Goal: Information Seeking & Learning: Find specific page/section

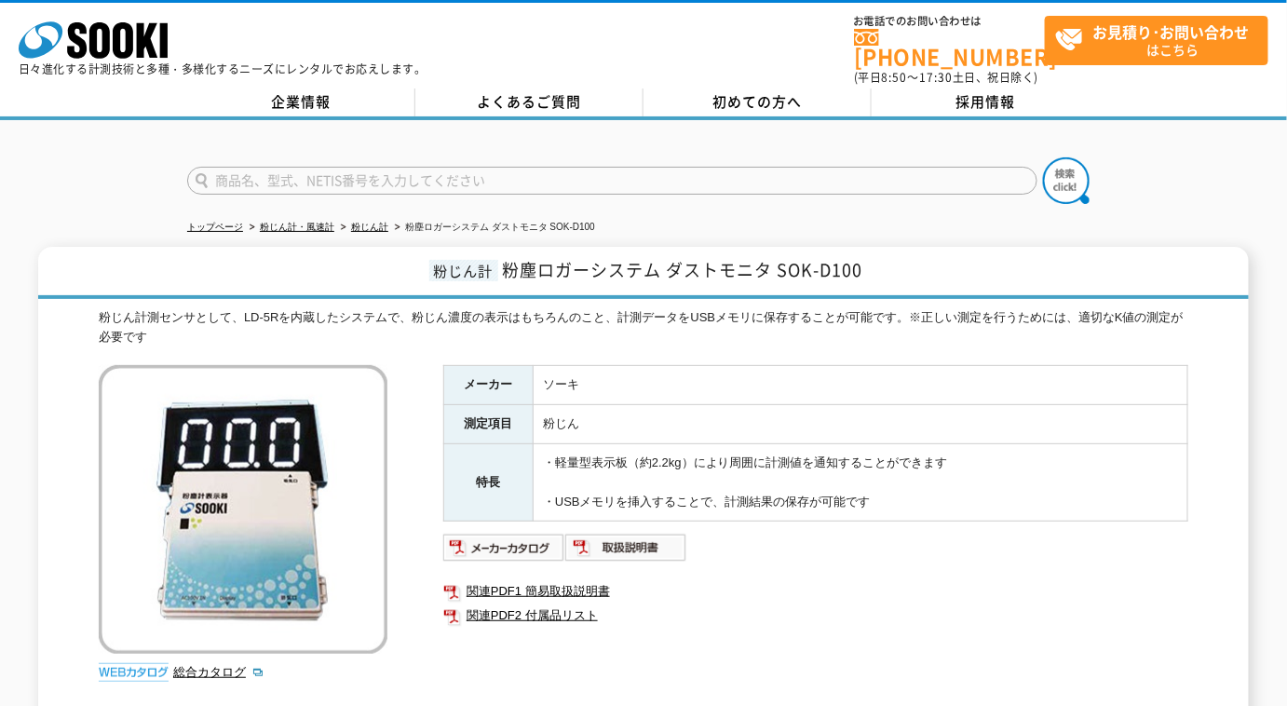
click at [418, 167] on input "text" at bounding box center [612, 181] width 850 height 28
type input "VM55"
click at [1043, 157] on button at bounding box center [1066, 180] width 47 height 47
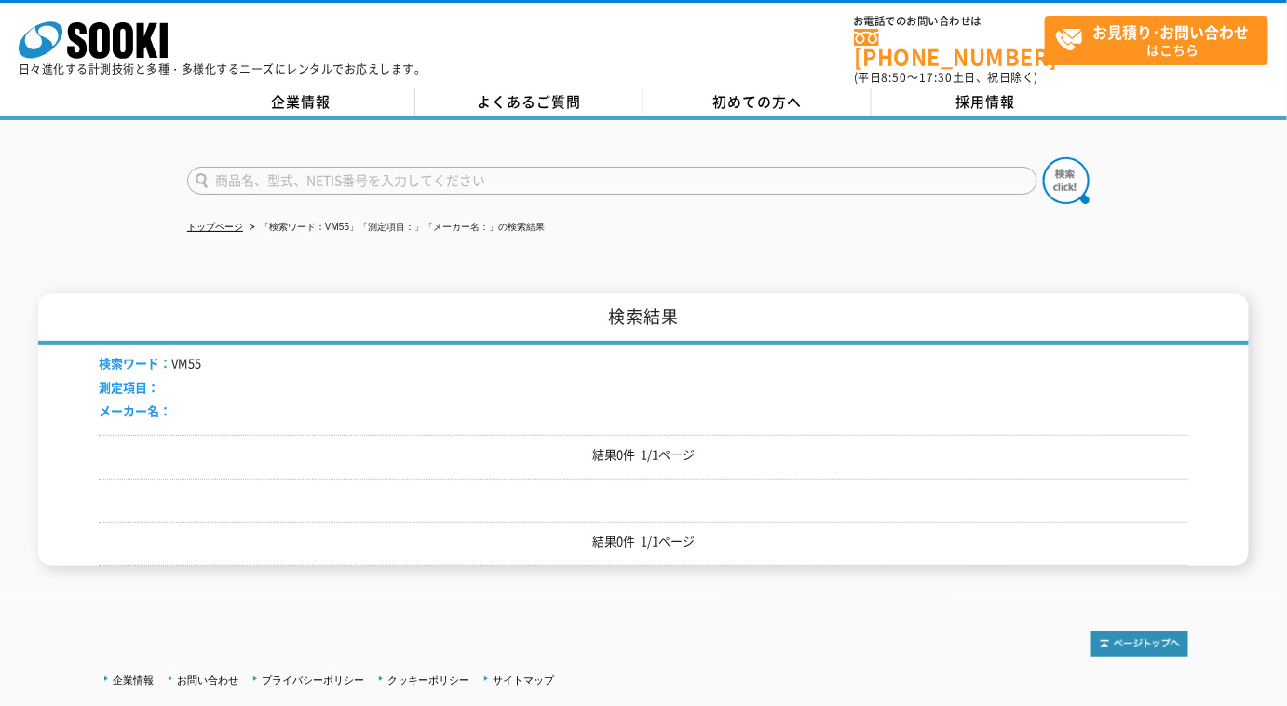
click at [623, 167] on input "text" at bounding box center [612, 181] width 850 height 28
type input "５５"
click at [1043, 157] on button at bounding box center [1066, 180] width 47 height 47
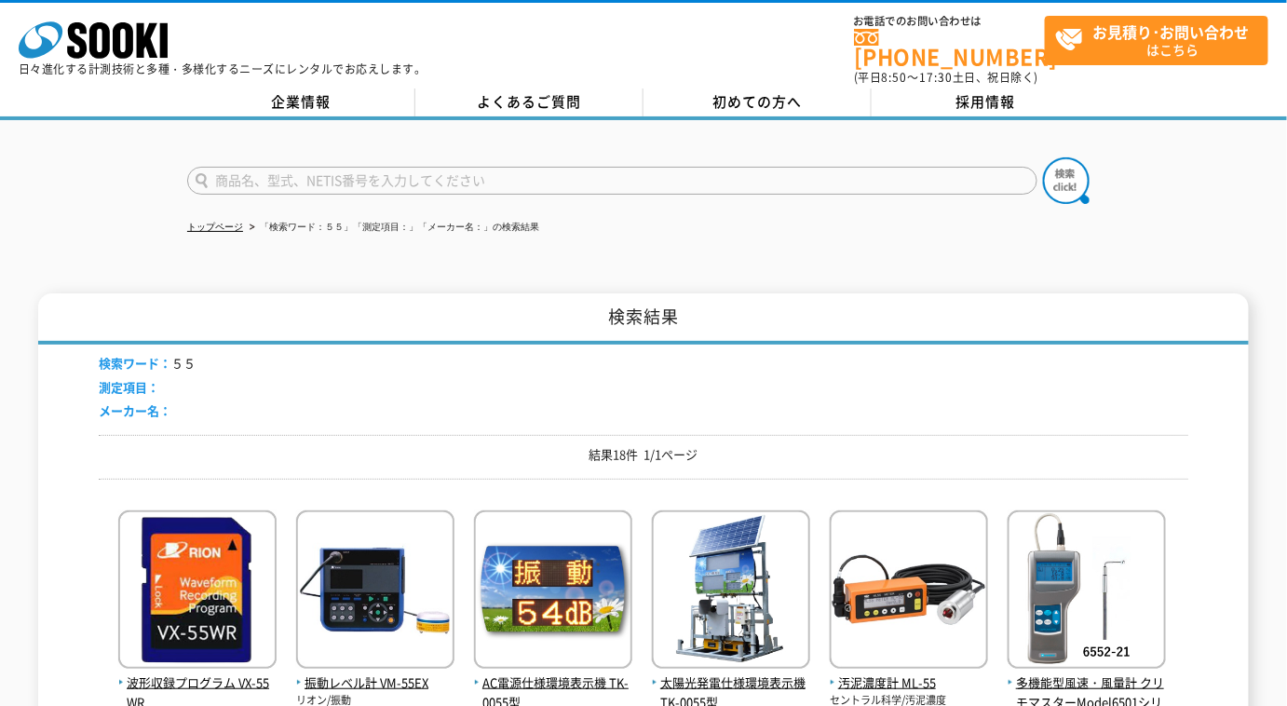
click at [623, 167] on input "text" at bounding box center [612, 181] width 850 height 28
type input "55"
click at [1043, 157] on button at bounding box center [1066, 180] width 47 height 47
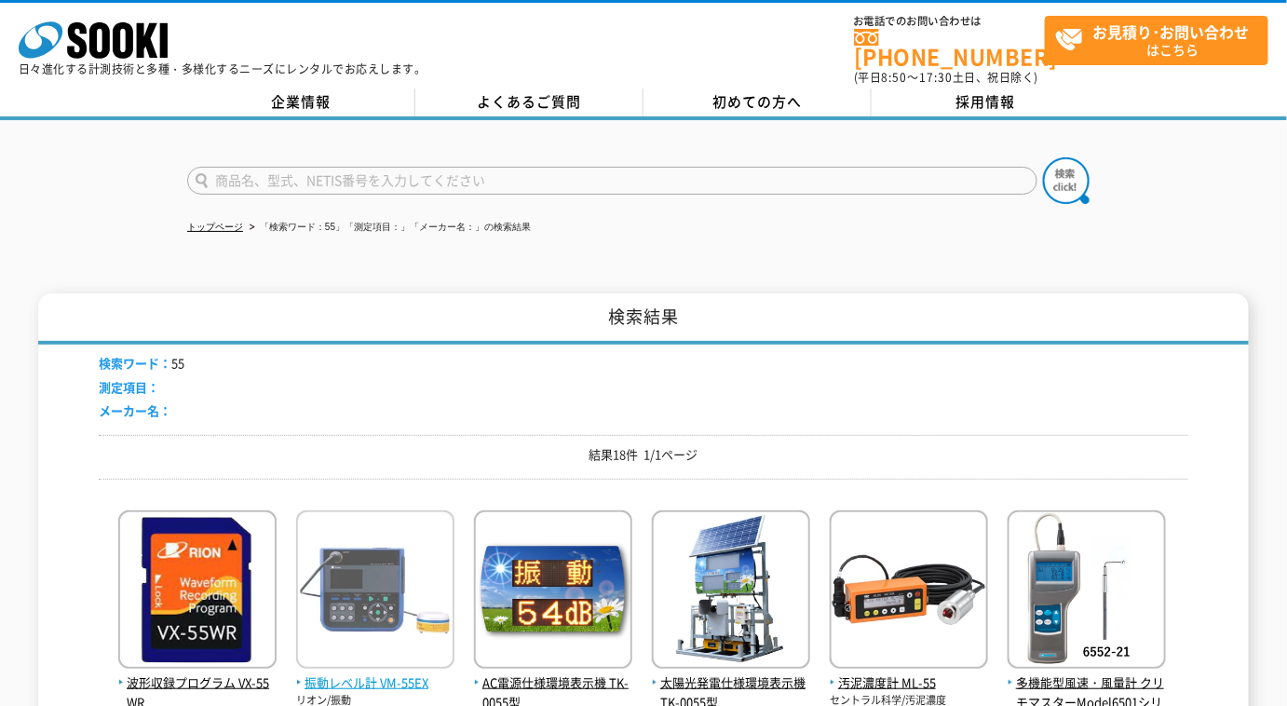
click at [386, 614] on img at bounding box center [375, 591] width 158 height 163
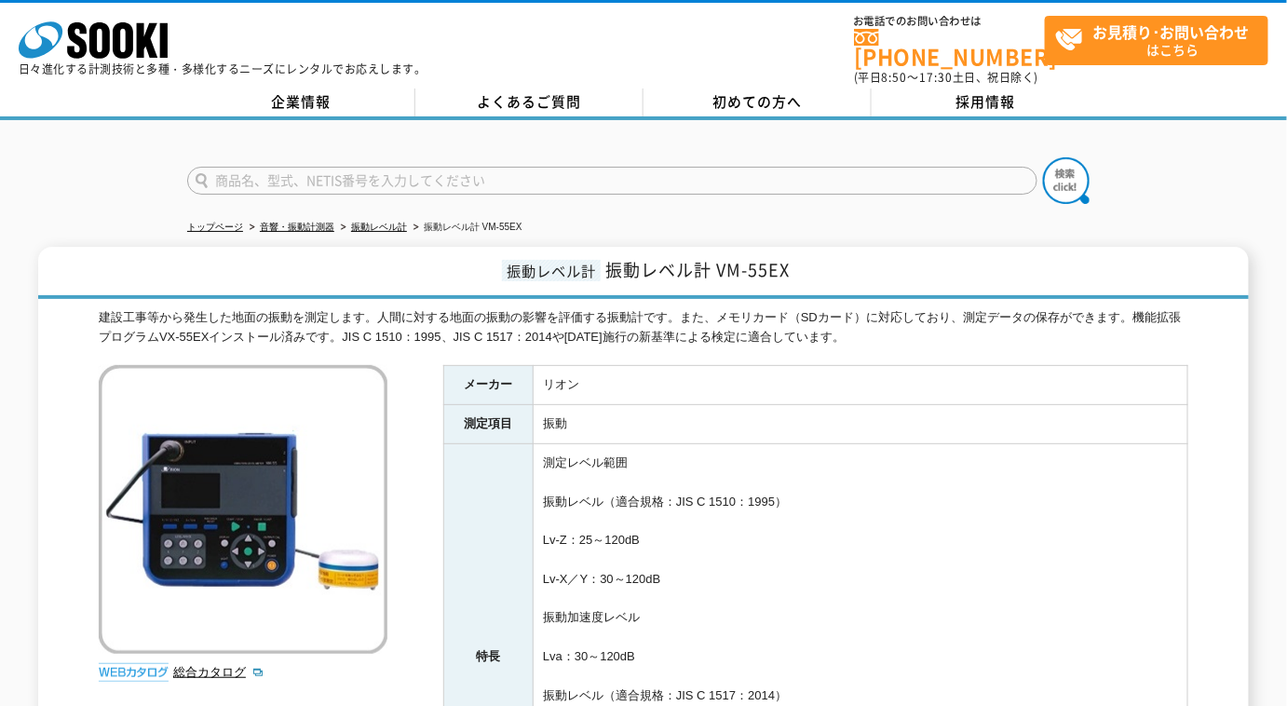
scroll to position [169, 0]
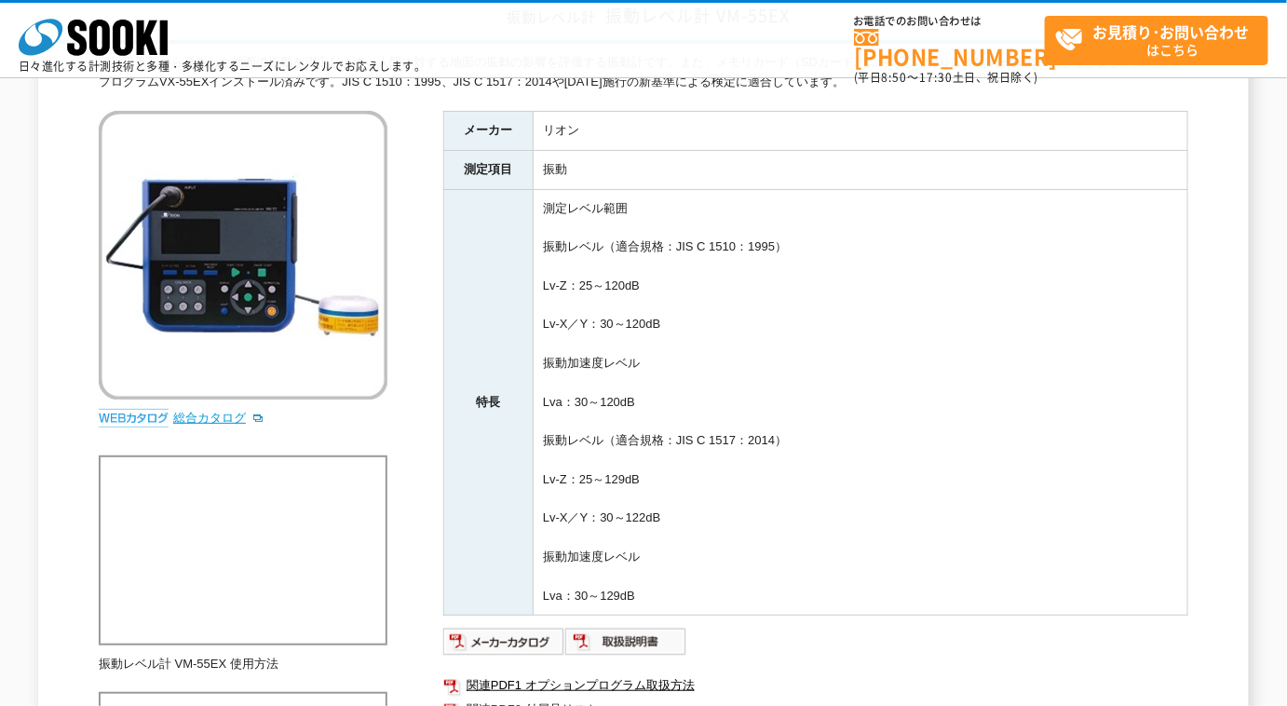
click at [236, 412] on link "総合カタログ" at bounding box center [218, 418] width 91 height 14
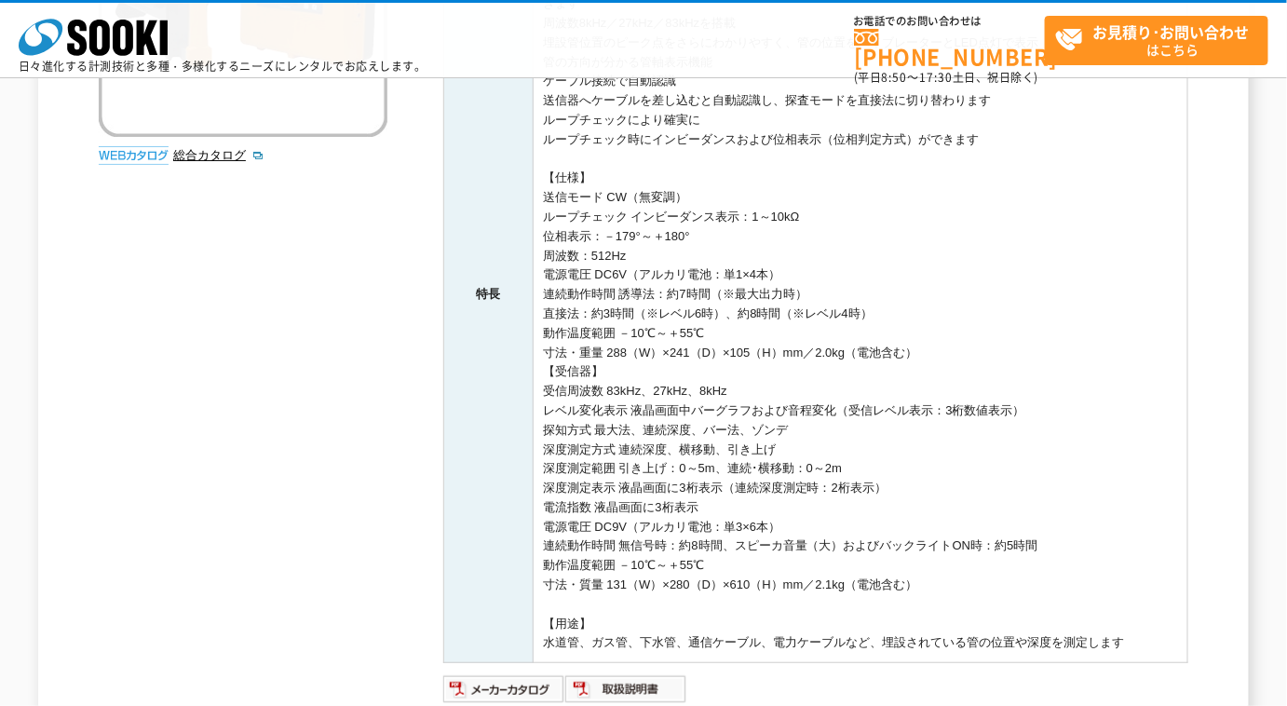
scroll to position [243, 0]
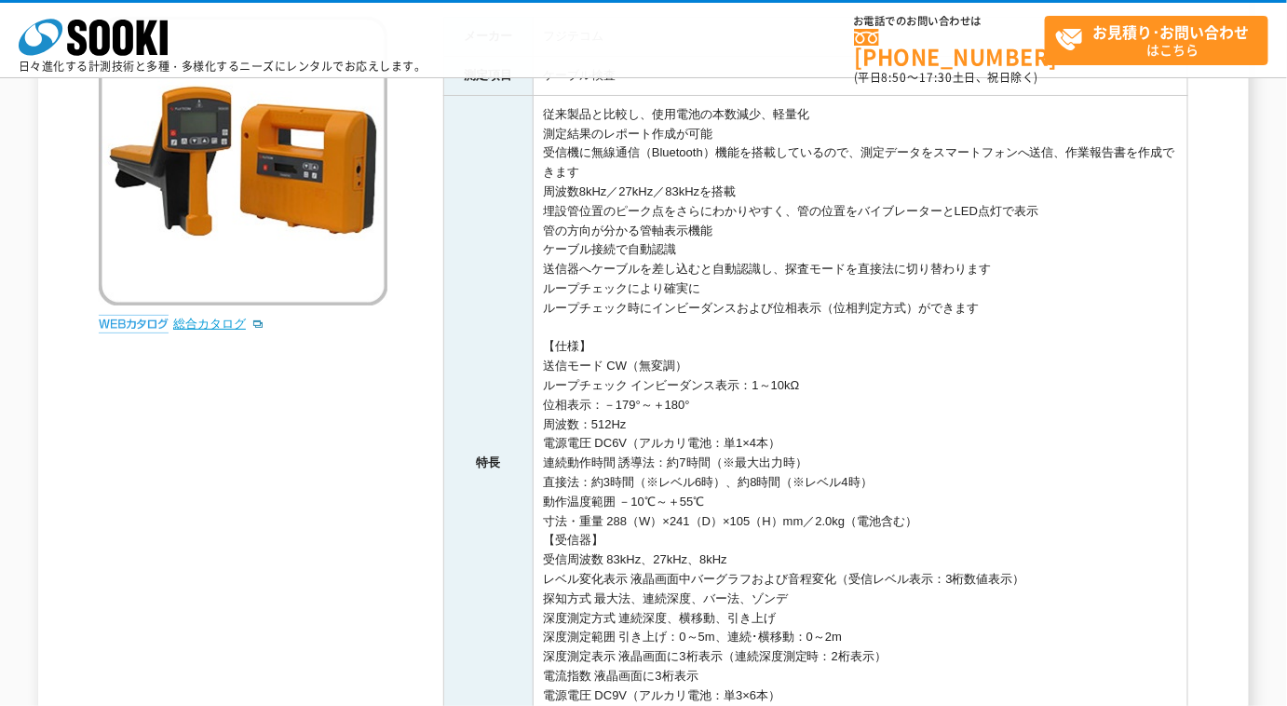
click at [201, 320] on link "総合カタログ" at bounding box center [218, 324] width 91 height 14
